Goal: Book appointment/travel/reservation

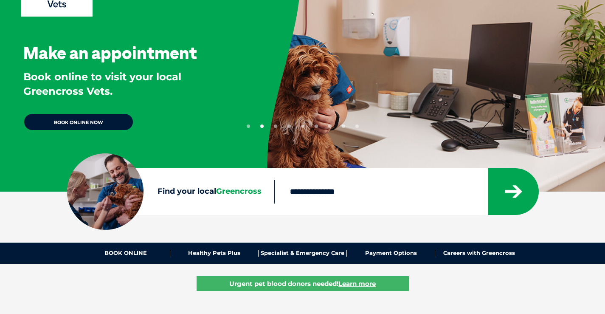
scroll to position [170, 0]
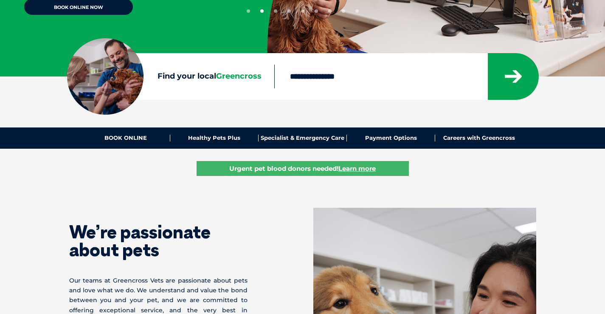
click at [320, 73] on input "Find your local Greencross" at bounding box center [380, 77] width 213 height 24
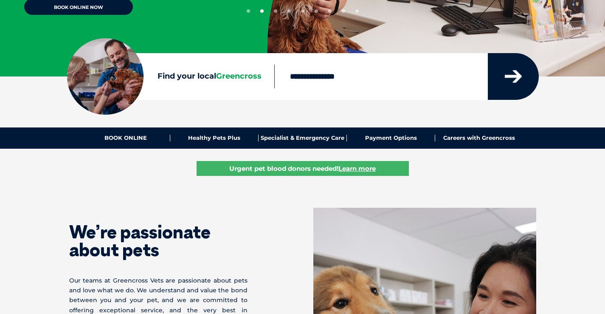
click at [520, 78] on icon "submit" at bounding box center [513, 76] width 17 height 13
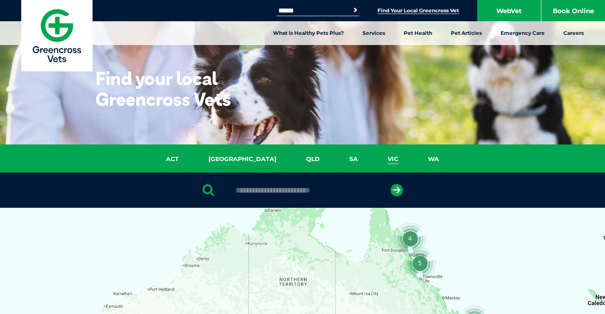
click at [373, 160] on link "VIC" at bounding box center [393, 159] width 40 height 10
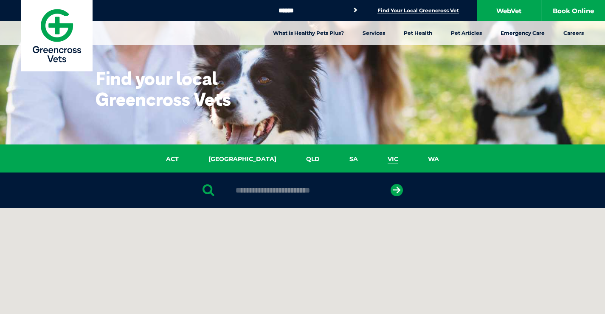
scroll to position [195, 0]
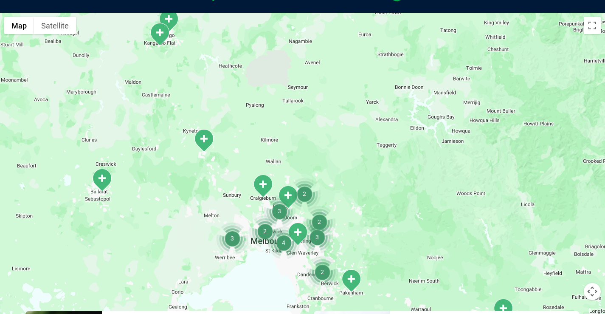
click at [263, 234] on img "2" at bounding box center [265, 231] width 32 height 32
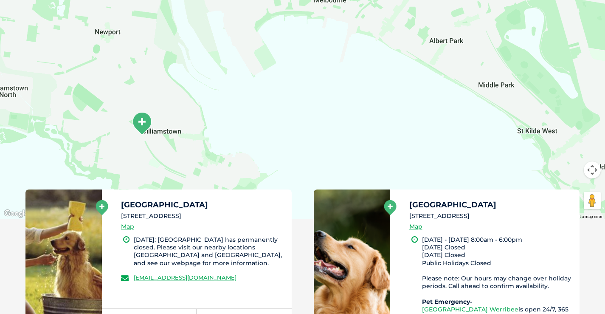
scroll to position [237, 0]
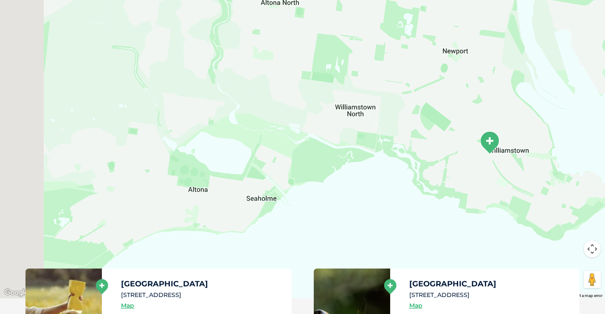
drag, startPoint x: 160, startPoint y: 144, endPoint x: 517, endPoint y: 81, distance: 362.5
click at [517, 81] on div "To navigate, press the arrow keys." at bounding box center [302, 134] width 605 height 328
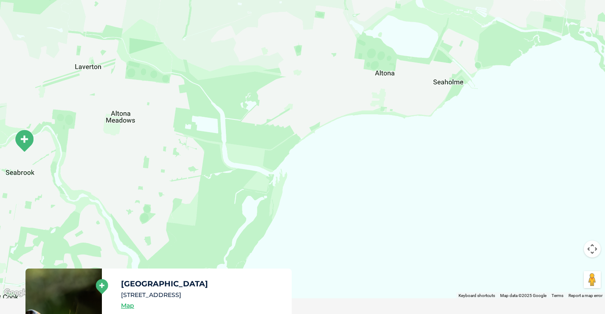
drag, startPoint x: 228, startPoint y: 180, endPoint x: 366, endPoint y: 94, distance: 162.7
click at [366, 94] on div "To navigate, press the arrow keys." at bounding box center [302, 134] width 605 height 328
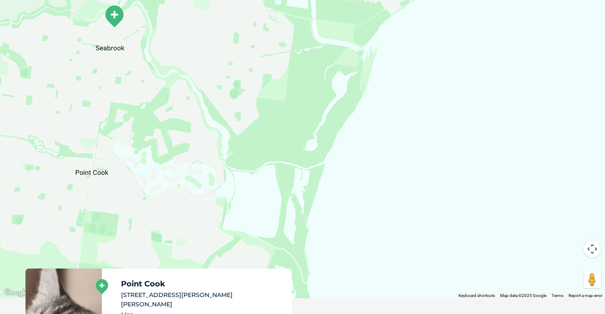
drag, startPoint x: 203, startPoint y: 194, endPoint x: 310, endPoint y: 62, distance: 169.7
click at [310, 62] on div "To navigate, press the arrow keys." at bounding box center [302, 134] width 605 height 328
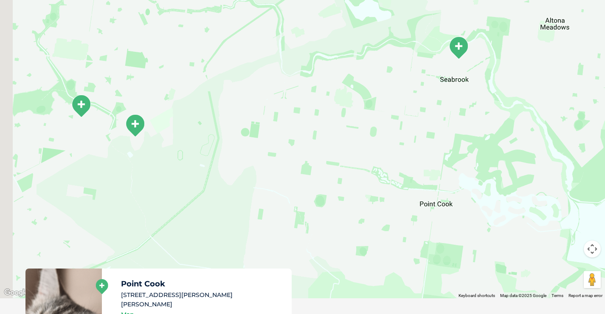
drag, startPoint x: 221, startPoint y: 205, endPoint x: 548, endPoint y: 236, distance: 328.8
click at [548, 236] on div "To navigate, press the arrow keys." at bounding box center [302, 134] width 605 height 328
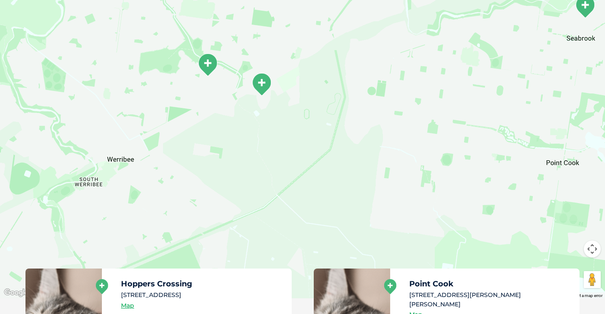
drag, startPoint x: 288, startPoint y: 203, endPoint x: 397, endPoint y: 163, distance: 115.1
click at [397, 163] on div "To navigate, press the arrow keys." at bounding box center [302, 134] width 605 height 328
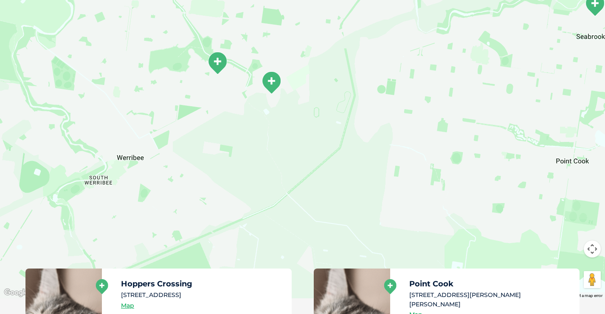
click at [140, 161] on div "To navigate, press the arrow keys." at bounding box center [302, 134] width 605 height 328
click at [274, 84] on img "Greencross Vet Hospital" at bounding box center [271, 82] width 21 height 23
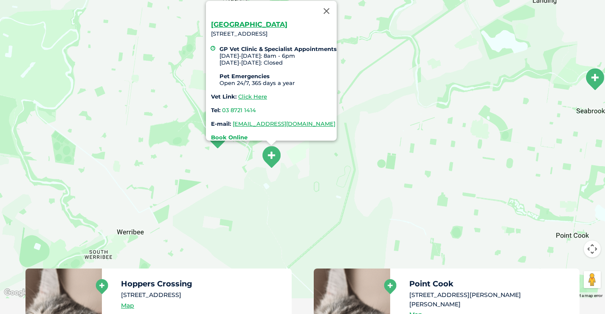
click at [225, 134] on strong "Book Online" at bounding box center [229, 137] width 37 height 7
click at [250, 22] on link "Greencross Vet Hospital" at bounding box center [249, 24] width 76 height 8
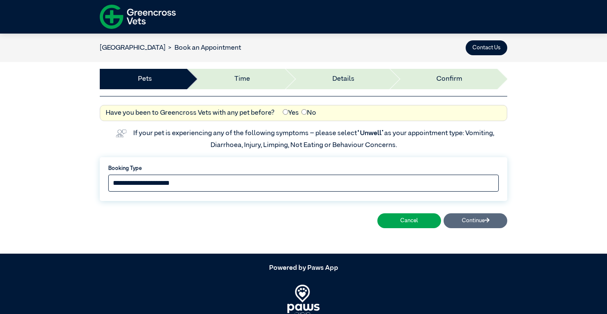
drag, startPoint x: 177, startPoint y: 178, endPoint x: 189, endPoint y: 180, distance: 12.0
click at [177, 178] on select "**********" at bounding box center [303, 182] width 391 height 17
select select "*****"
click at [108, 174] on select "**********" at bounding box center [303, 182] width 391 height 17
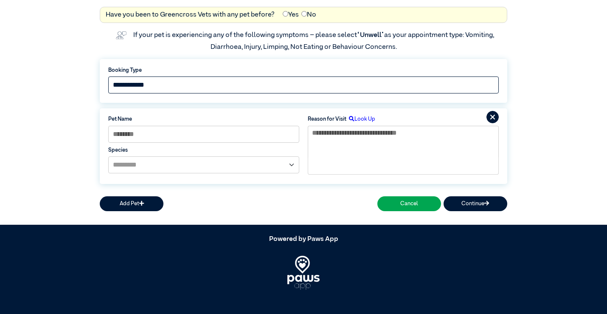
scroll to position [100, 0]
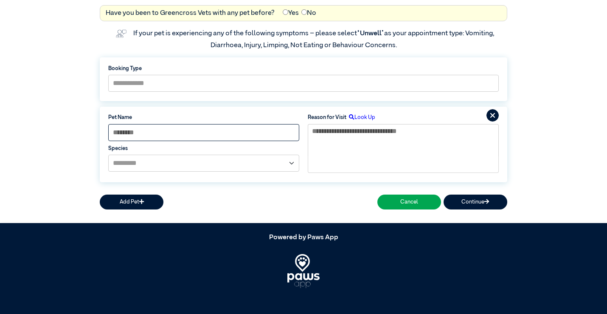
click at [270, 136] on input at bounding box center [203, 132] width 191 height 17
type input "****"
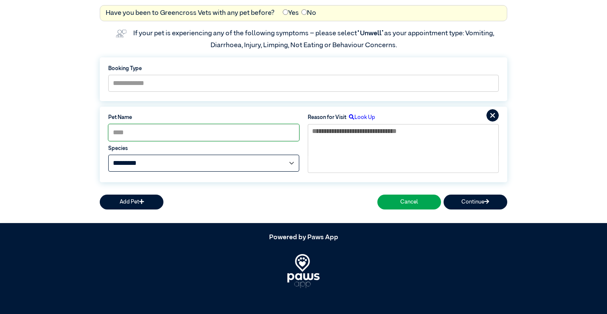
click at [273, 163] on select "**********" at bounding box center [203, 163] width 191 height 17
select select "*****"
click at [108, 155] on select "**********" at bounding box center [203, 163] width 191 height 17
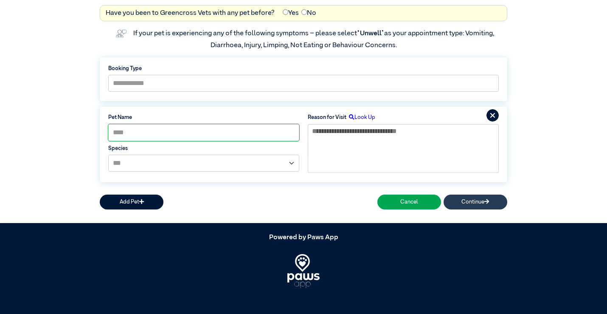
click at [487, 205] on button "Continue" at bounding box center [476, 201] width 64 height 15
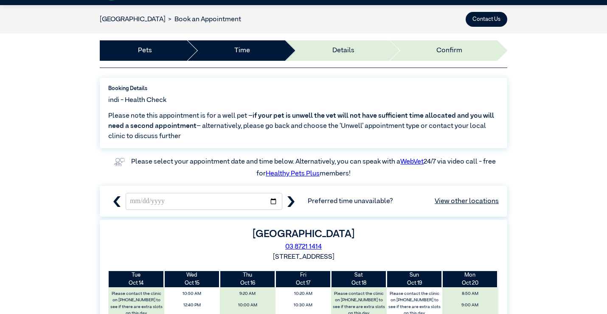
scroll to position [0, 0]
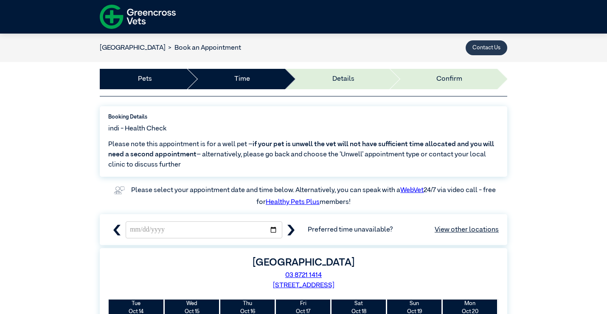
click at [488, 44] on button "Contact Us" at bounding box center [487, 47] width 42 height 15
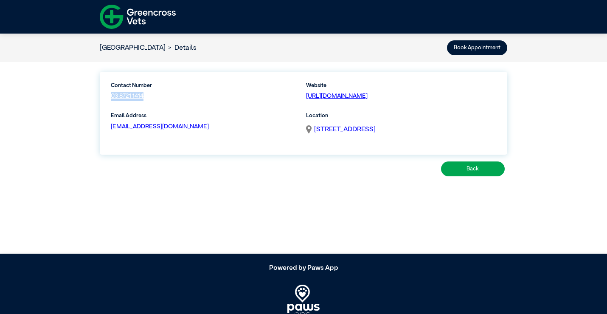
drag, startPoint x: 146, startPoint y: 95, endPoint x: 110, endPoint y: 93, distance: 36.2
click at [110, 93] on div "Contact Number 03 8721 1414" at bounding box center [156, 94] width 99 height 25
copy link "03 8721 1414"
drag, startPoint x: 220, startPoint y: 131, endPoint x: 110, endPoint y: 128, distance: 110.4
click at [110, 128] on div "Email Address gvhwerribee@greencrossvet.com.au" at bounding box center [205, 128] width 195 height 33
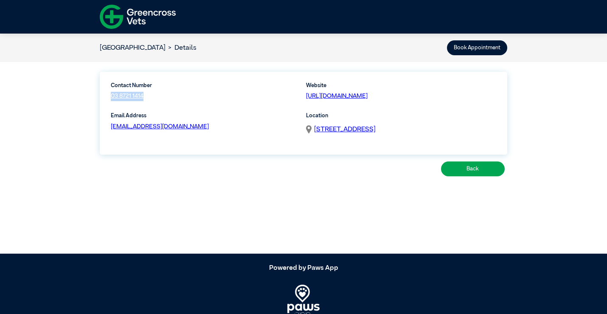
copy link "[EMAIL_ADDRESS][DOMAIN_NAME]"
click at [465, 170] on button "Back" at bounding box center [473, 168] width 64 height 15
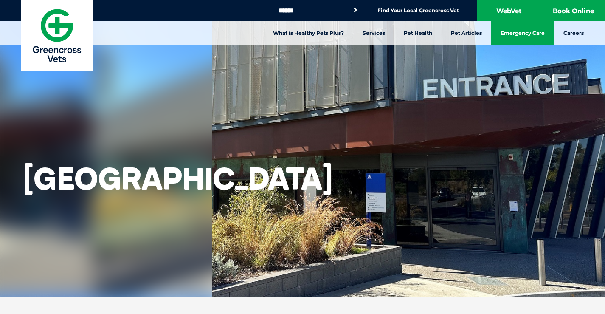
click at [515, 32] on link "Emergency Care" at bounding box center [522, 33] width 63 height 24
